Goal: Task Accomplishment & Management: Complete application form

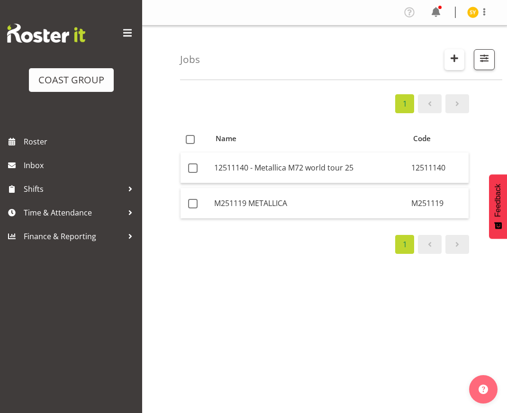
click at [457, 60] on span "button" at bounding box center [454, 58] width 12 height 12
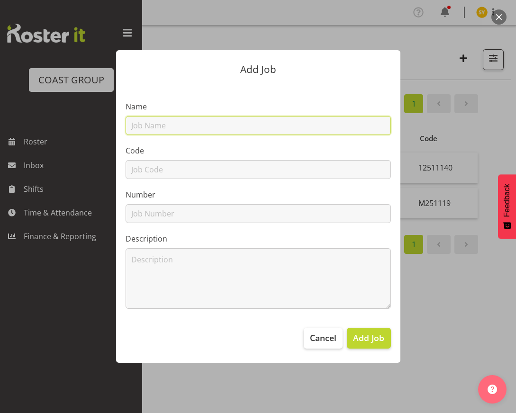
click at [233, 126] on input "text" at bounding box center [258, 125] width 265 height 19
paste input "32607040"
type input "32607040"
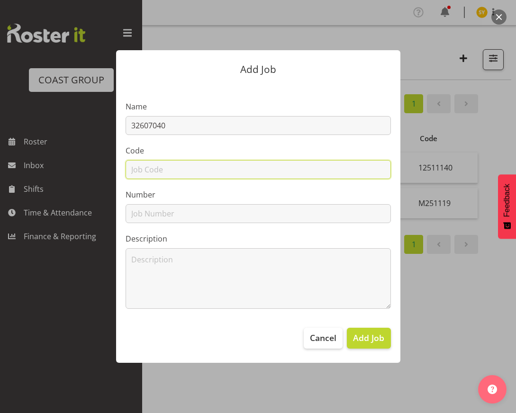
click at [160, 168] on input "text" at bounding box center [258, 169] width 265 height 19
paste input "32607040"
type input "32607040"
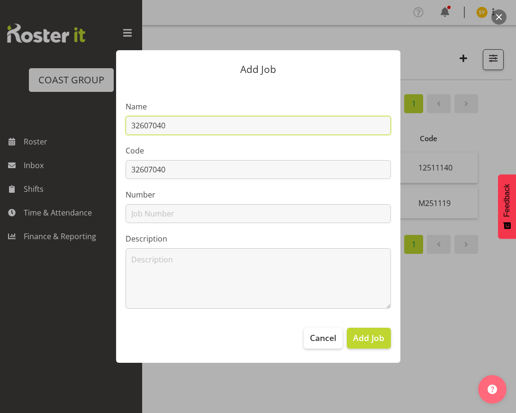
click at [214, 121] on input "32607040" at bounding box center [258, 125] width 265 height 19
paste input "Marlborough Home & Garden Show"
drag, startPoint x: 313, startPoint y: 127, endPoint x: 93, endPoint y: 125, distance: 219.4
click at [93, 125] on div "Add Job Name 32607040 - Marlborough Home & Garden ShowMarlborough Home & Garden…" at bounding box center [258, 207] width 455 height 360
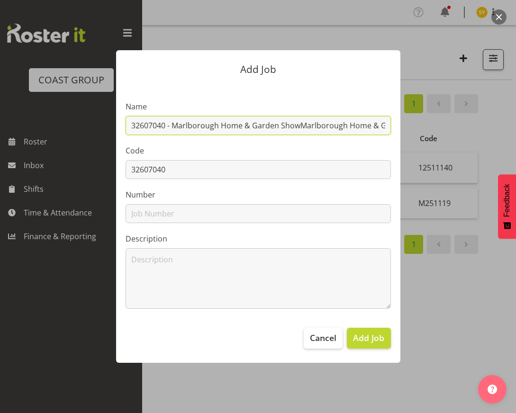
click at [180, 126] on input "32607040 - Marlborough Home & Garden ShowMarlborough Home & Garden Show" at bounding box center [258, 125] width 265 height 19
drag, startPoint x: 299, startPoint y: 126, endPoint x: 522, endPoint y: 128, distance: 223.2
click at [507, 128] on html "COAST GROUP Roster Inbox Shifts Time & Attendance Finance & Reporting Profile L…" at bounding box center [258, 206] width 516 height 413
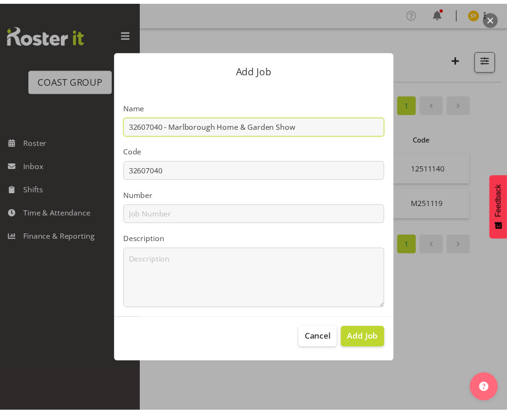
scroll to position [0, 0]
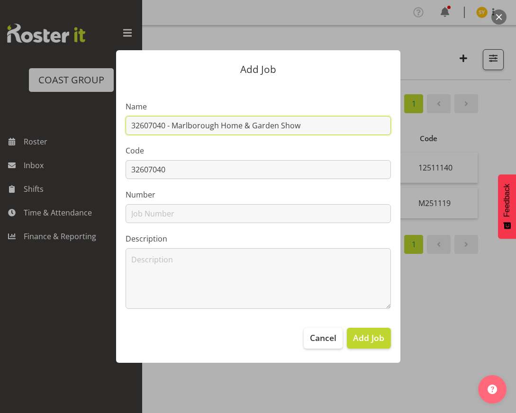
drag, startPoint x: 323, startPoint y: 125, endPoint x: -85, endPoint y: 125, distance: 407.6
click at [0, 125] on html "COAST GROUP Roster Inbox Shifts Time & Attendance Finance & Reporting Profile L…" at bounding box center [258, 206] width 516 height 413
type input "32607040 - Marlborough Home & Garden Show"
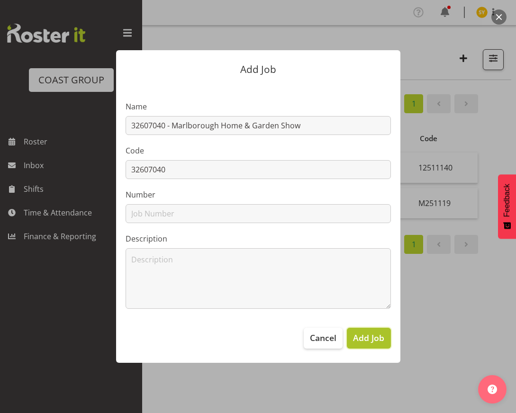
click at [365, 341] on span "Add Job" at bounding box center [368, 338] width 31 height 12
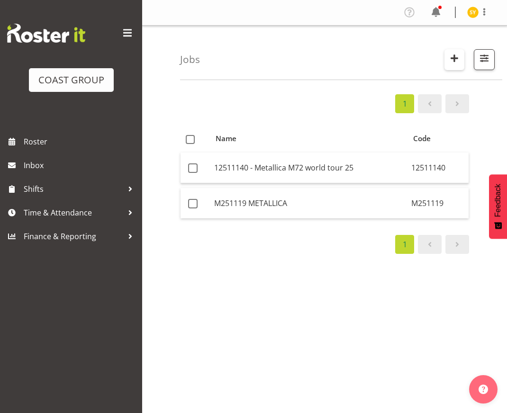
click at [454, 60] on span "button" at bounding box center [454, 58] width 12 height 12
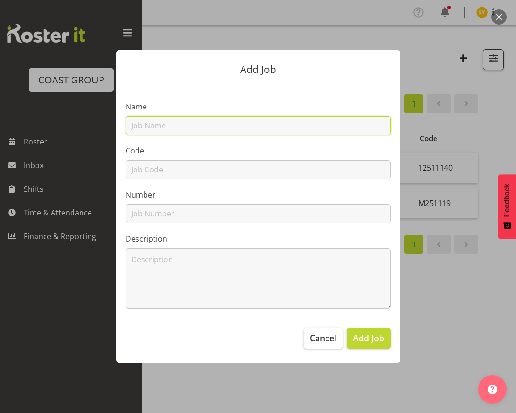
click at [165, 124] on input "text" at bounding box center [258, 125] width 265 height 19
paste input "32609090"
type input "32609090"
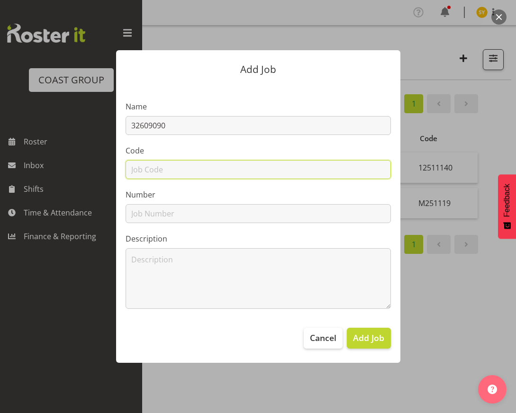
click at [143, 172] on input "text" at bounding box center [258, 169] width 265 height 19
paste input "32609090"
type input "32609090"
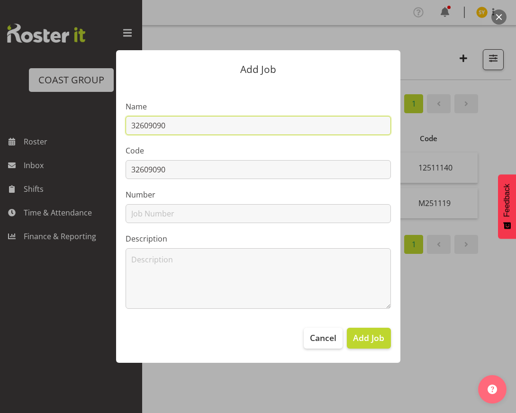
click at [205, 119] on input "32609090" at bounding box center [258, 125] width 265 height 19
click at [482, 317] on div "Add Job Name 32609090 - Code 32609090 Number Description Cancel Add Job" at bounding box center [258, 207] width 455 height 360
click at [203, 132] on input "32609090 -" at bounding box center [258, 125] width 265 height 19
paste input "[GEOGRAPHIC_DATA] Home&Garden26"
type input "32609090 - [GEOGRAPHIC_DATA] Home&Garden26"
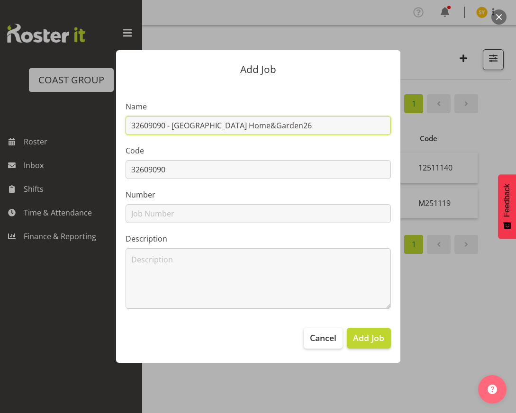
drag, startPoint x: 320, startPoint y: 128, endPoint x: 125, endPoint y: 120, distance: 195.4
click at [125, 120] on section "Name 32609090 - [GEOGRAPHIC_DATA] Home&Garden26 Code 32609090 Number Description" at bounding box center [258, 201] width 284 height 234
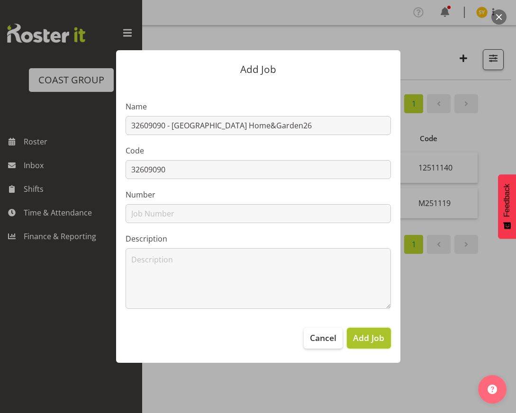
click at [371, 343] on span "Add Job" at bounding box center [368, 338] width 31 height 12
